Goal: Information Seeking & Learning: Learn about a topic

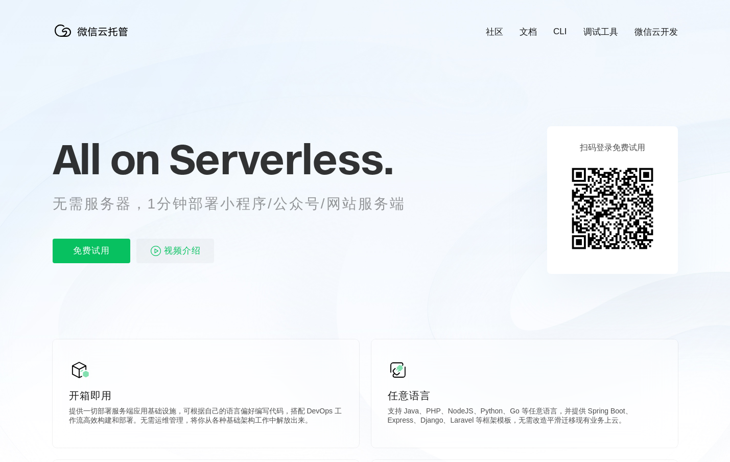
scroll to position [0, 1817]
click at [348, 207] on p "无需服务器，1分钟部署小程序/公众号/网站服务端" at bounding box center [239, 204] width 372 height 20
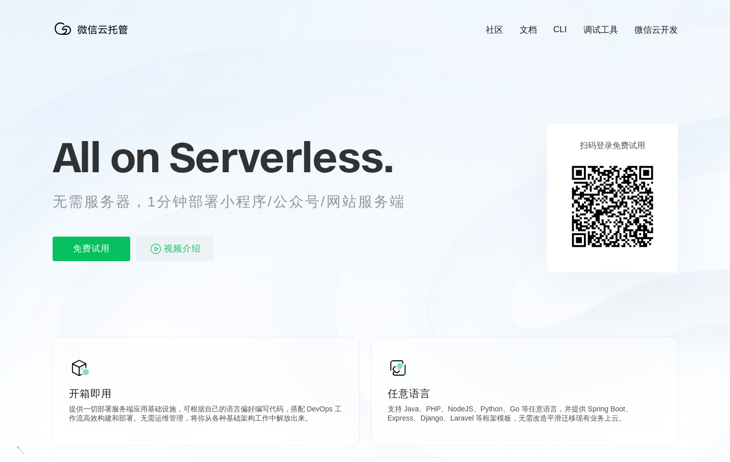
click at [361, 246] on div "免费试用 视频介绍" at bounding box center [242, 249] width 378 height 25
click at [505, 408] on p "支持 Java、PHP、NodeJS、Python、Go 等任意语言，并提供 Spring Boot、Express、Django、Laravel 等框架模板…" at bounding box center [525, 415] width 274 height 20
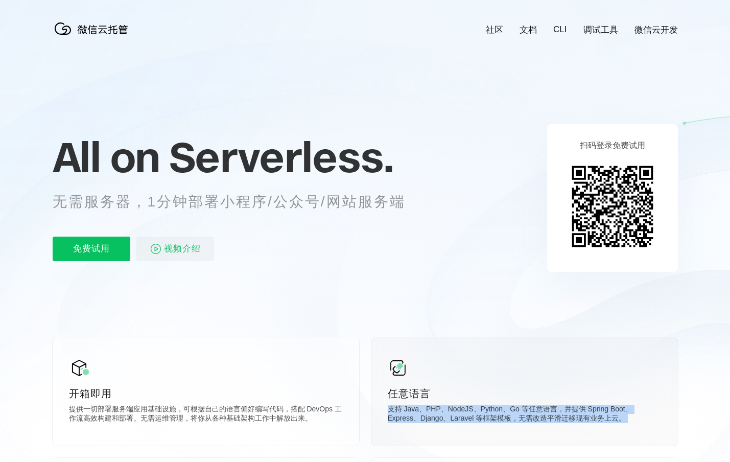
click at [505, 408] on p "支持 Java、PHP、NodeJS、Python、Go 等任意语言，并提供 Spring Boot、Express、Django、Laravel 等框架模板…" at bounding box center [525, 415] width 274 height 20
click at [508, 413] on p "支持 Java、PHP、NodeJS、Python、Go 等任意语言，并提供 Spring Boot、Express、Django、Laravel 等框架模板…" at bounding box center [525, 415] width 274 height 20
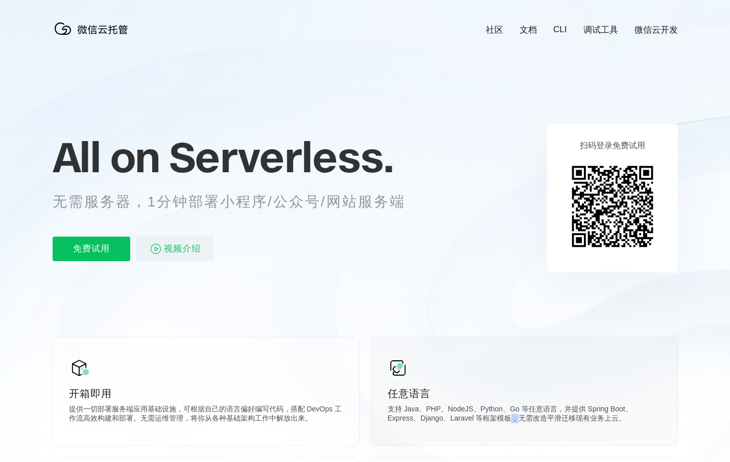
click at [508, 413] on p "支持 Java、PHP、NodeJS、Python、Go 等任意语言，并提供 Spring Boot、Express、Django、Laravel 等框架模板…" at bounding box center [525, 415] width 274 height 20
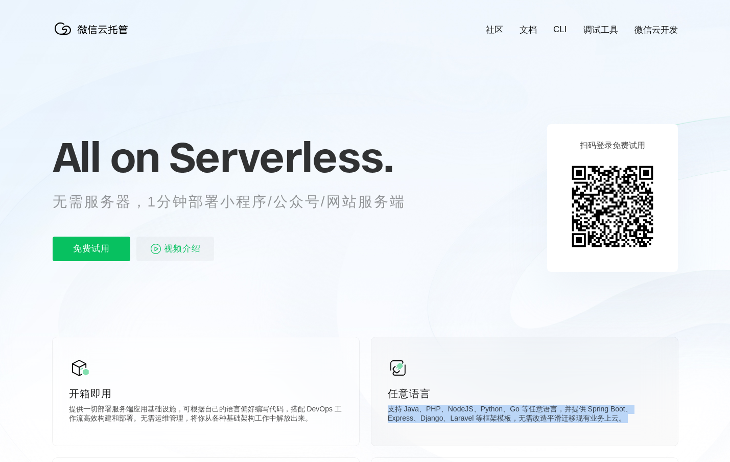
click at [508, 413] on p "支持 Java、PHP、NodeJS、Python、Go 等任意语言，并提供 Spring Boot、Express、Django、Laravel 等框架模板…" at bounding box center [525, 415] width 274 height 20
click at [514, 409] on p "支持 Java、PHP、NodeJS、Python、Go 等任意语言，并提供 Spring Boot、Express、Django、Laravel 等框架模板…" at bounding box center [525, 415] width 274 height 20
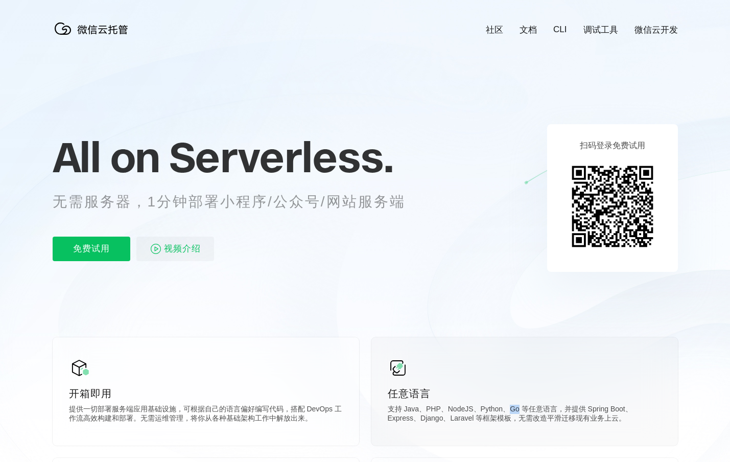
click at [514, 409] on p "支持 Java、PHP、NodeJS、Python、Go 等任意语言，并提供 Spring Boot、Express、Django、Laravel 等框架模板…" at bounding box center [525, 415] width 274 height 20
click at [511, 414] on p "支持 Java、PHP、NodeJS、Python、Go 等任意语言，并提供 Spring Boot、Express、Django、Laravel 等框架模板…" at bounding box center [525, 415] width 274 height 20
click at [173, 406] on p "提供一切部署服务端应用基础设施，可根据自己的语言偏好编写代码，搭配 DevOps 工作流高效构建和部署。无需运维管理，将你从各种基础架构工作中解放出来。" at bounding box center [206, 415] width 274 height 20
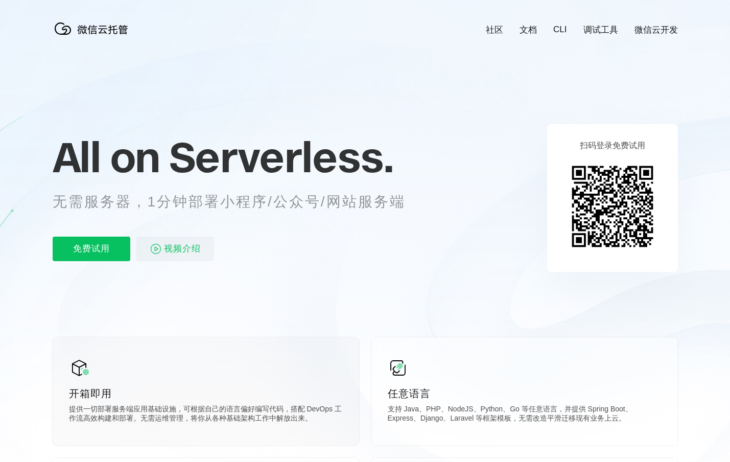
click at [172, 417] on p "提供一切部署服务端应用基础设施，可根据自己的语言偏好编写代码，搭配 DevOps 工作流高效构建和部署。无需运维管理，将你从各种基础架构工作中解放出来。" at bounding box center [206, 415] width 274 height 20
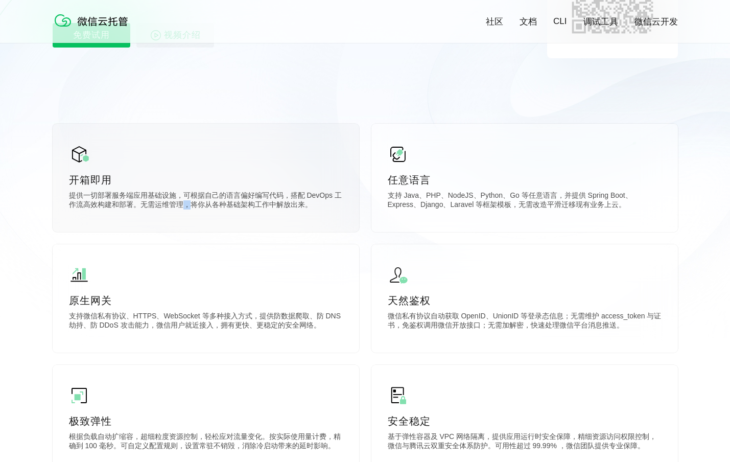
scroll to position [475, 0]
